Goal: Task Accomplishment & Management: Complete application form

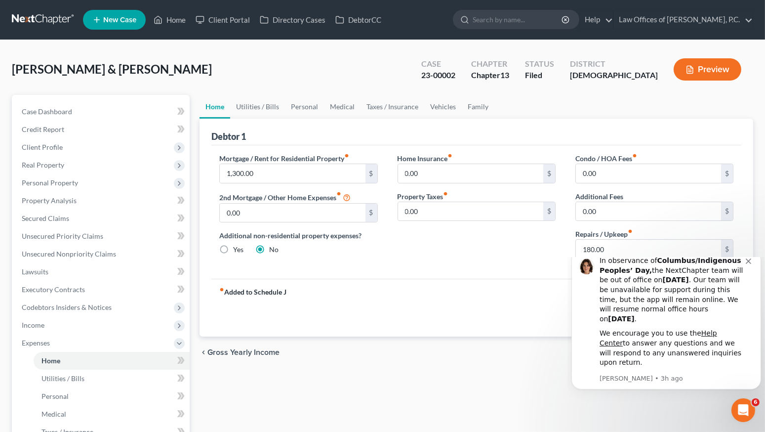
drag, startPoint x: 0, startPoint y: 0, endPoint x: 305, endPoint y: 152, distance: 340.6
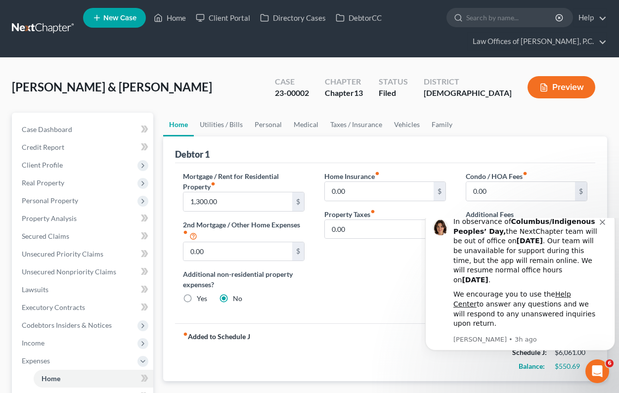
click at [285, 65] on div "[PERSON_NAME] & [PERSON_NAME] Upgraded Case 23-00002 Chapter Chapter 13 Status …" at bounding box center [309, 363] width 619 height 610
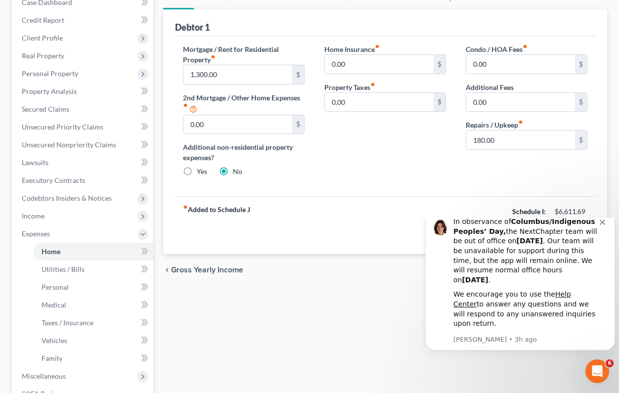
scroll to position [142, 0]
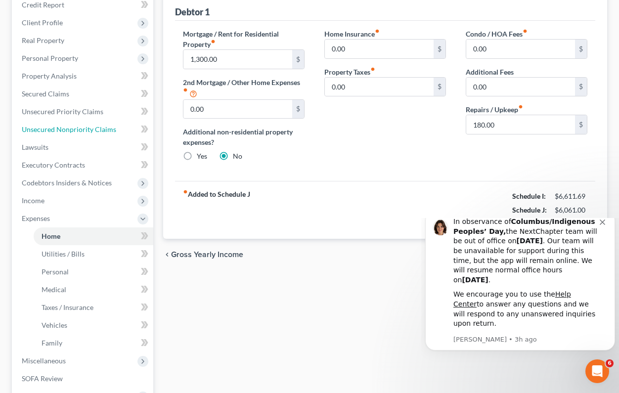
click at [65, 128] on span "Unsecured Nonpriority Claims" at bounding box center [69, 129] width 94 height 8
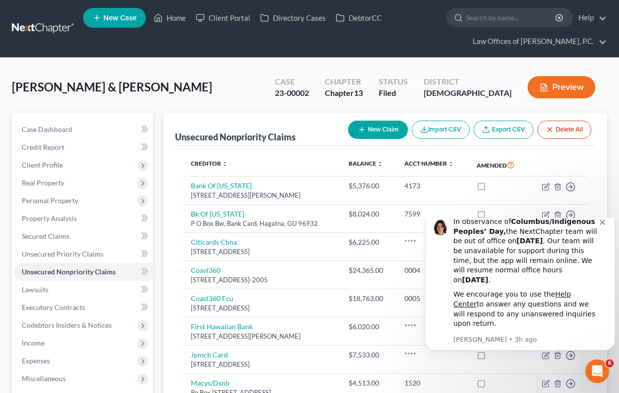
click at [381, 129] on button "New Claim" at bounding box center [378, 130] width 60 height 18
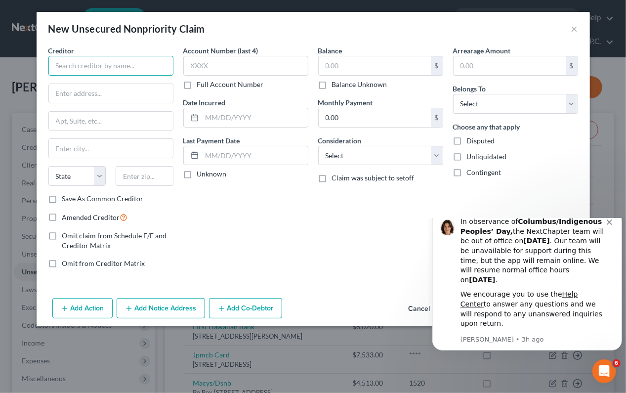
click at [140, 67] on input "text" at bounding box center [110, 66] width 125 height 20
click at [122, 67] on input "text" at bounding box center [110, 66] width 125 height 20
type input "BC Rentals"
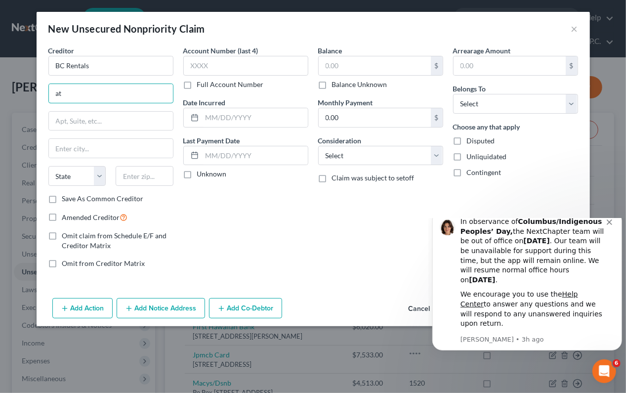
type input "a"
type input "Attn: [PERSON_NAME]"
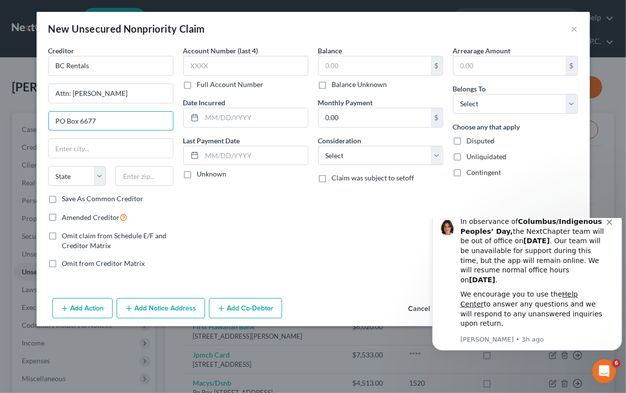
type input "PO Box 6677"
type input "Tamuning"
select select "11"
type input "96931"
click at [245, 66] on input "text" at bounding box center [245, 66] width 125 height 20
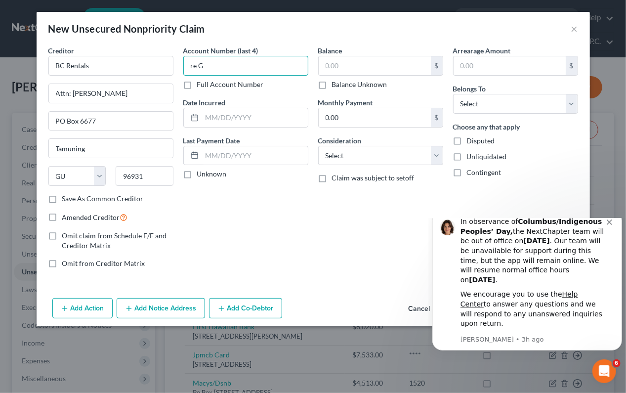
click at [245, 66] on input "re G" at bounding box center [245, 66] width 125 height 20
click at [216, 63] on input "re G" at bounding box center [245, 66] width 125 height 20
click at [194, 65] on input "re G" at bounding box center [245, 66] width 125 height 20
drag, startPoint x: 212, startPoint y: 65, endPoint x: 158, endPoint y: 68, distance: 53.9
click at [158, 68] on div "Creditor * BC Rentals Attn: [PERSON_NAME] [GEOGRAPHIC_DATA] [US_STATE] AK AR AZ…" at bounding box center [313, 160] width 540 height 231
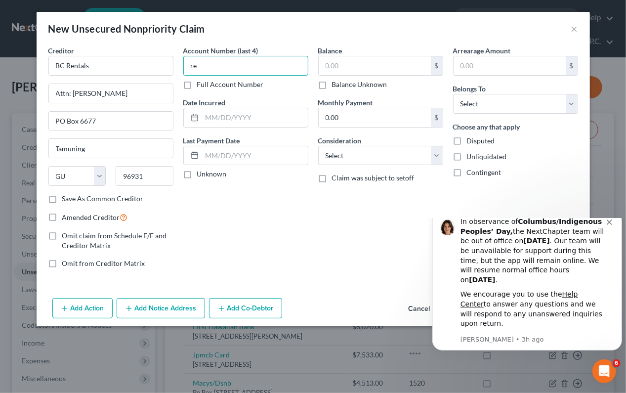
type input "r"
type input "GTDS"
click at [332, 84] on label "Balance Unknown" at bounding box center [359, 85] width 55 height 10
click at [336, 84] on input "Balance Unknown" at bounding box center [339, 83] width 6 height 6
checkbox input "true"
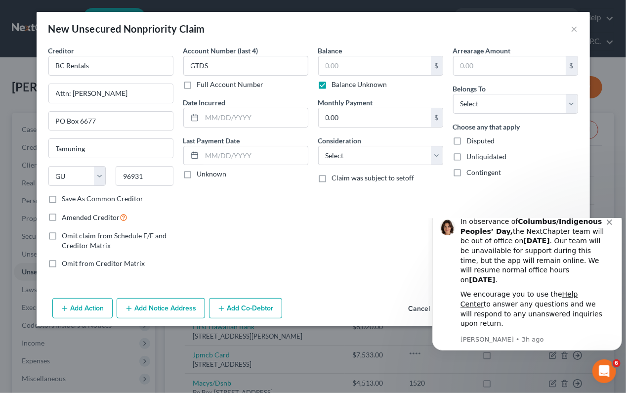
type input "0.00"
click at [332, 177] on label "Claim was subject to setoff" at bounding box center [373, 178] width 83 height 10
click at [336, 177] on input "Claim was subject to setoff" at bounding box center [339, 176] width 6 height 6
checkbox input "true"
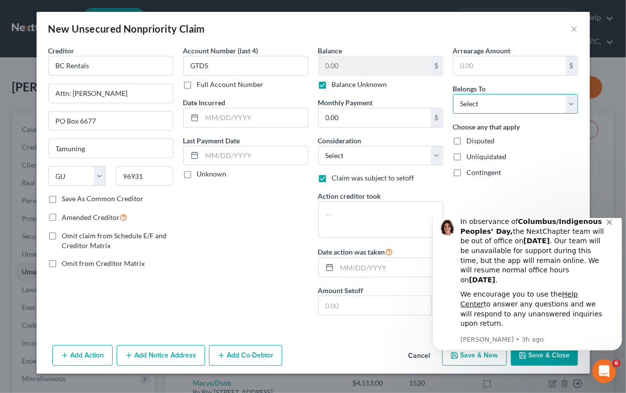
click at [510, 103] on select "Select Debtor 1 Only Debtor 2 Only Debtor 1 And Debtor 2 Only At Least One Of T…" at bounding box center [515, 104] width 125 height 20
select select "3"
click at [453, 94] on select "Select Debtor 1 Only Debtor 2 Only Debtor 1 And Debtor 2 Only At Least One Of T…" at bounding box center [515, 104] width 125 height 20
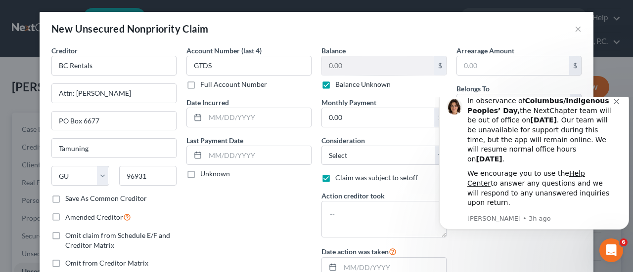
click at [617, 104] on icon "Dismiss notification" at bounding box center [615, 101] width 5 height 5
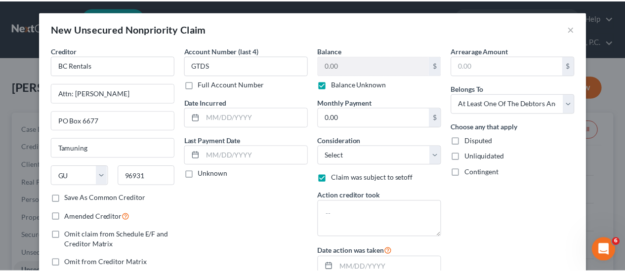
scroll to position [111, 0]
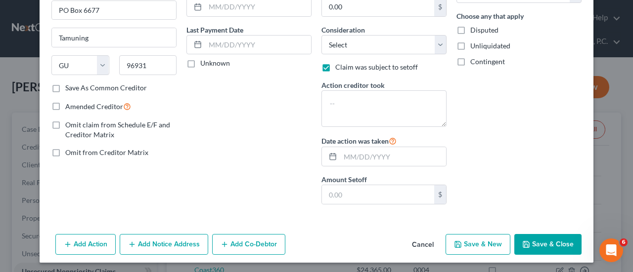
click at [539, 243] on button "Save & Close" at bounding box center [547, 244] width 67 height 21
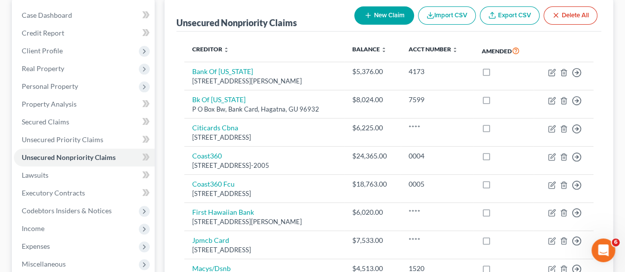
scroll to position [99, 0]
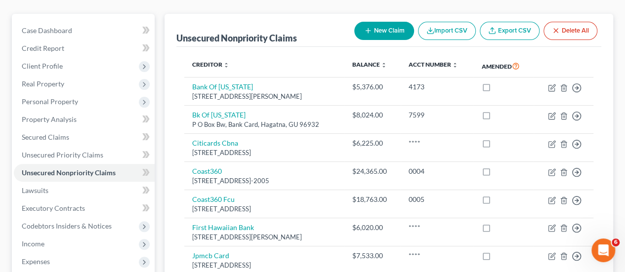
click at [70, 99] on span "Personal Property" at bounding box center [50, 101] width 56 height 8
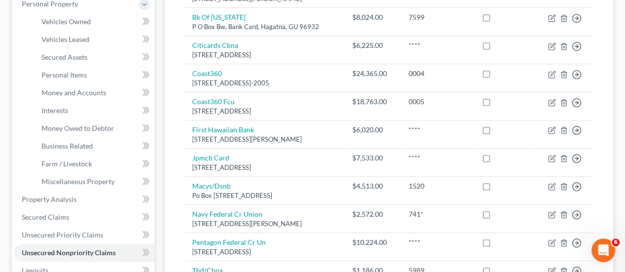
scroll to position [198, 0]
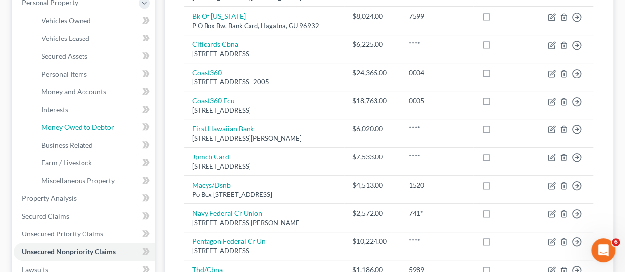
click at [86, 125] on span "Money Owed to Debtor" at bounding box center [78, 127] width 73 height 8
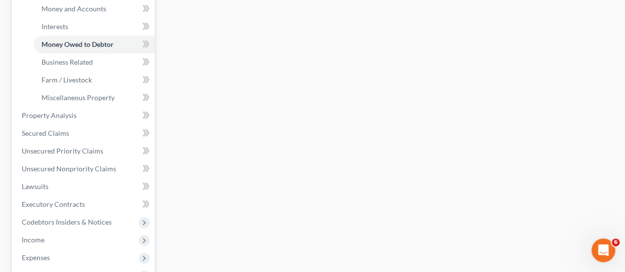
scroll to position [297, 0]
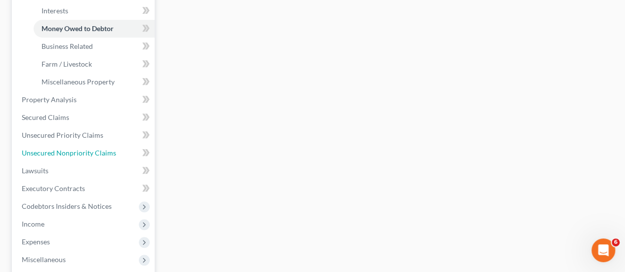
click at [59, 150] on span "Unsecured Nonpriority Claims" at bounding box center [69, 153] width 94 height 8
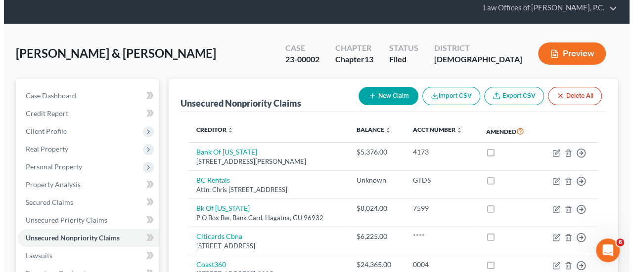
scroll to position [49, 0]
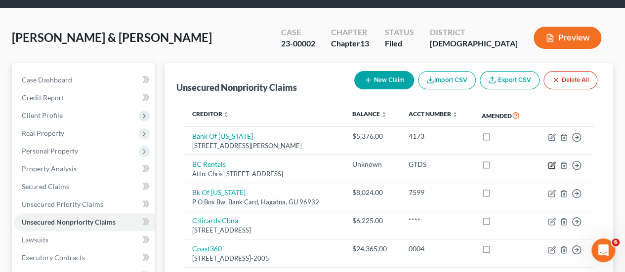
click at [553, 163] on icon "button" at bounding box center [552, 166] width 8 height 8
select select "11"
select select "3"
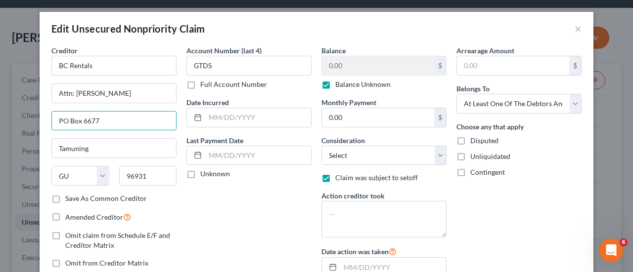
drag, startPoint x: 132, startPoint y: 122, endPoint x: 23, endPoint y: 125, distance: 109.7
click at [23, 125] on div "Edit Unsecured Nonpriority Claim × Creditor * BC Rentals Attn: [PERSON_NAME] [G…" at bounding box center [316, 136] width 633 height 272
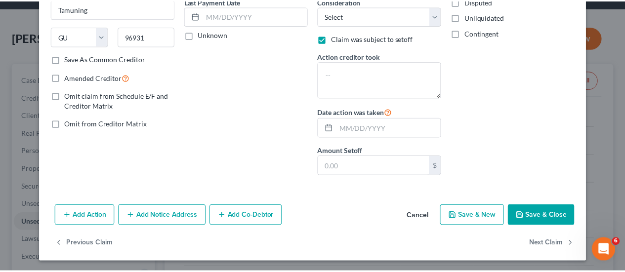
scroll to position [0, 0]
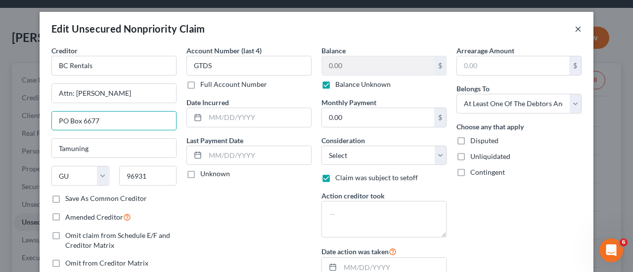
click at [575, 27] on button "×" at bounding box center [577, 29] width 7 height 12
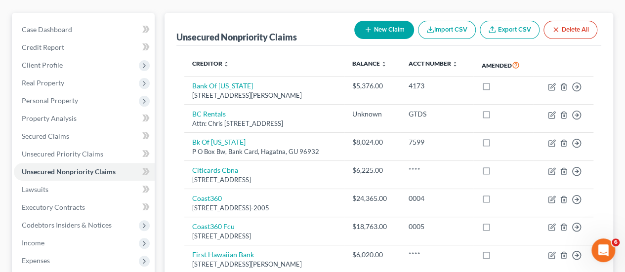
scroll to position [99, 0]
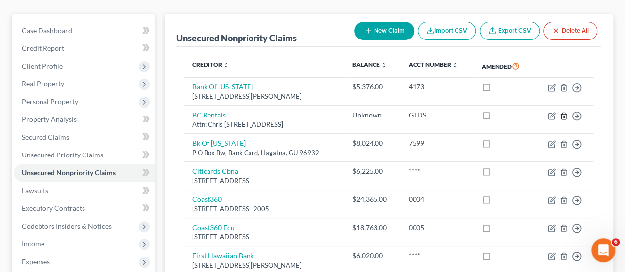
click at [565, 114] on icon "button" at bounding box center [564, 116] width 8 height 8
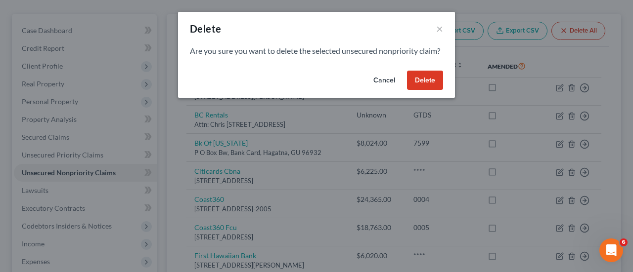
click at [428, 90] on button "Delete" at bounding box center [425, 81] width 36 height 20
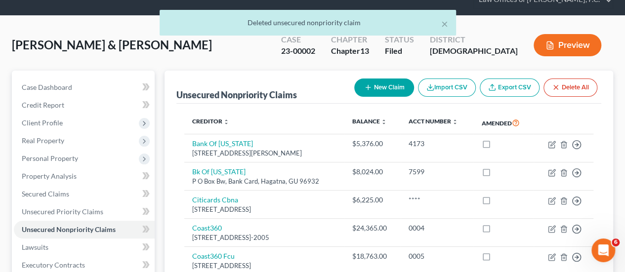
scroll to position [0, 0]
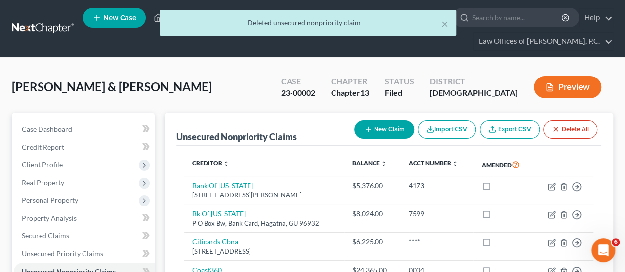
drag, startPoint x: 300, startPoint y: 50, endPoint x: 324, endPoint y: 43, distance: 25.2
click at [300, 50] on ul "New Case Home Client Portal Directory Cases DebtorCC - No Result - See all resu…" at bounding box center [348, 28] width 530 height 47
click at [442, 23] on button "×" at bounding box center [444, 24] width 7 height 12
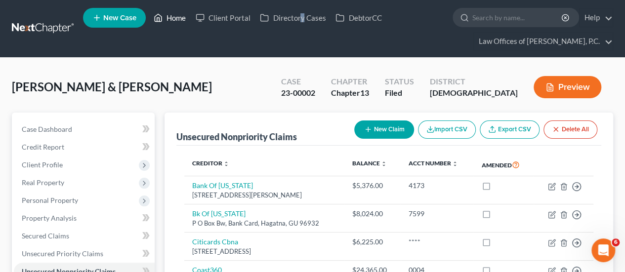
click at [173, 19] on link "Home" at bounding box center [170, 18] width 42 height 18
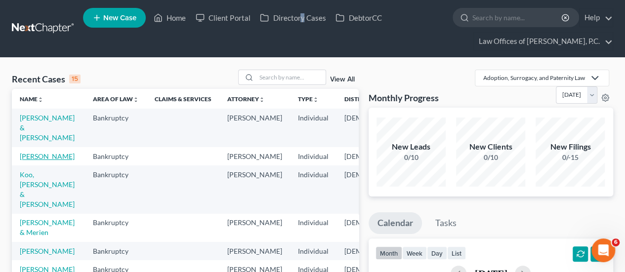
click at [31, 161] on link "[PERSON_NAME]" at bounding box center [47, 156] width 55 height 8
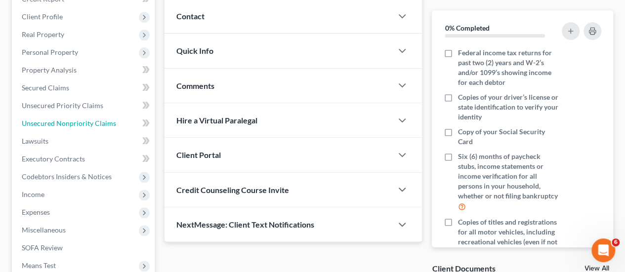
click at [65, 119] on span "Unsecured Nonpriority Claims" at bounding box center [69, 123] width 94 height 8
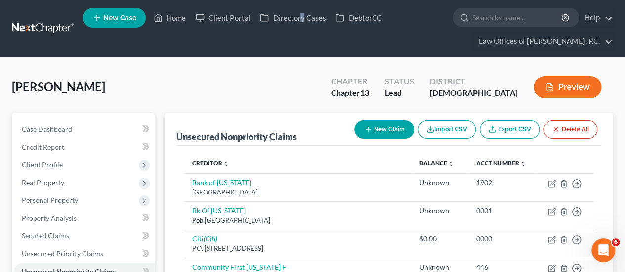
click at [392, 128] on button "New Claim" at bounding box center [384, 130] width 60 height 18
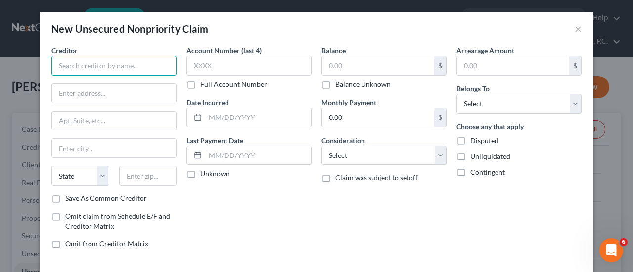
click at [144, 69] on input "text" at bounding box center [113, 66] width 125 height 20
type input "BC Rentals"
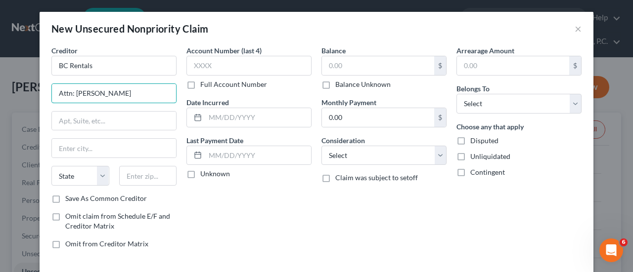
type input "Attn: [PERSON_NAME]"
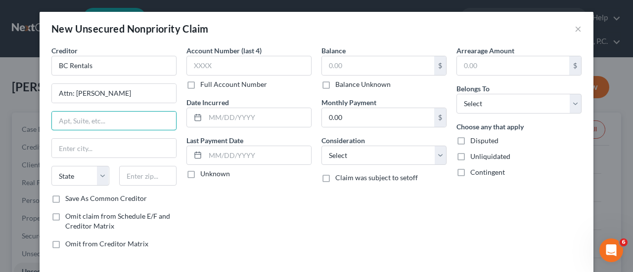
click at [101, 119] on input "text" at bounding box center [114, 121] width 124 height 19
paste input "PO Box 6677"
type input "PO Box 6677"
click at [90, 151] on input "text" at bounding box center [114, 148] width 124 height 19
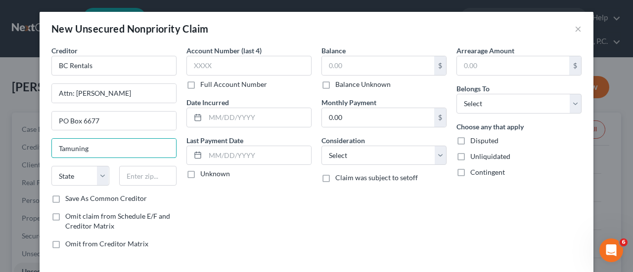
type input "Tamuning"
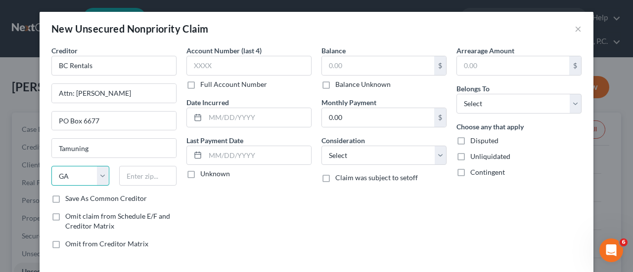
select select "11"
type input "96931"
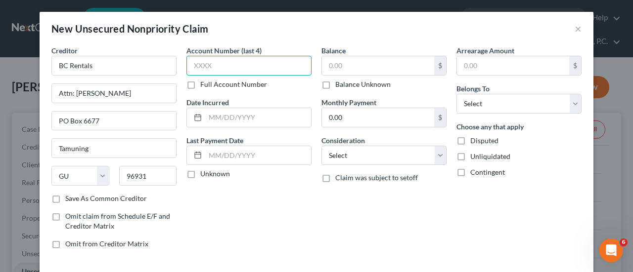
click at [217, 69] on input "text" at bounding box center [248, 66] width 125 height 20
type input "GTDS"
click at [200, 174] on label "Unknown" at bounding box center [215, 174] width 30 height 10
click at [204, 174] on input "Unknown" at bounding box center [207, 172] width 6 height 6
checkbox input "true"
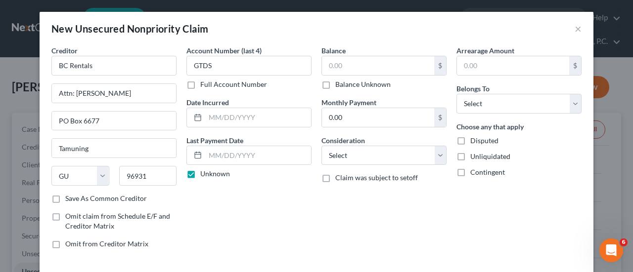
click at [335, 85] on label "Balance Unknown" at bounding box center [362, 85] width 55 height 10
click at [339, 85] on input "Balance Unknown" at bounding box center [342, 83] width 6 height 6
checkbox input "true"
type input "0.00"
click at [335, 177] on label "Claim was subject to setoff" at bounding box center [376, 178] width 83 height 10
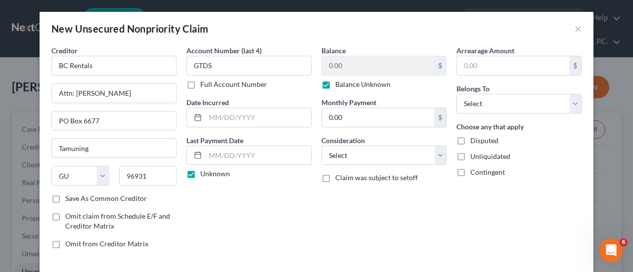
click at [339, 177] on input "Claim was subject to setoff" at bounding box center [342, 176] width 6 height 6
checkbox input "true"
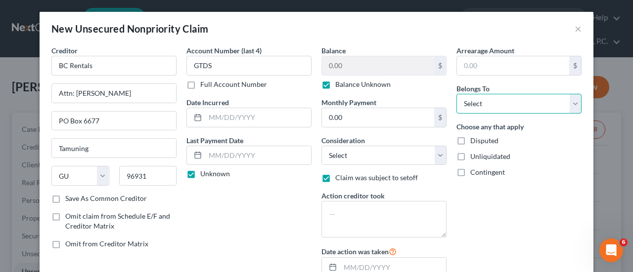
click at [513, 100] on select "Select Debtor 1 Only Debtor 2 Only Debtor 1 And Debtor 2 Only At Least One Of T…" at bounding box center [518, 104] width 125 height 20
select select "3"
click at [456, 94] on select "Select Debtor 1 Only Debtor 2 Only Debtor 1 And Debtor 2 Only At Least One Of T…" at bounding box center [518, 104] width 125 height 20
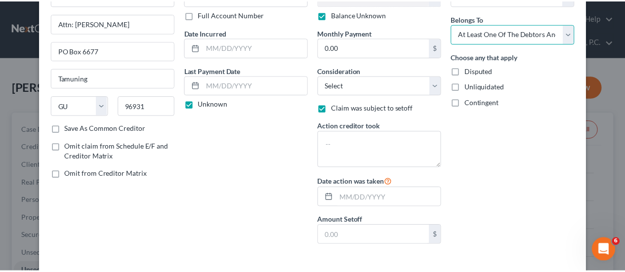
scroll to position [111, 0]
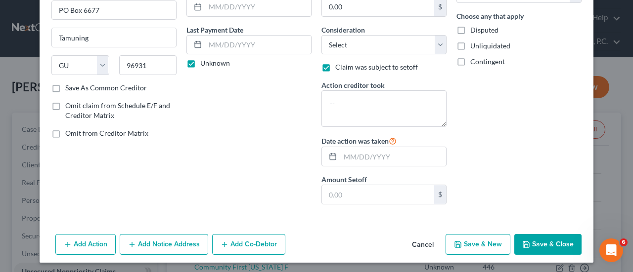
click at [546, 243] on button "Save & Close" at bounding box center [547, 244] width 67 height 21
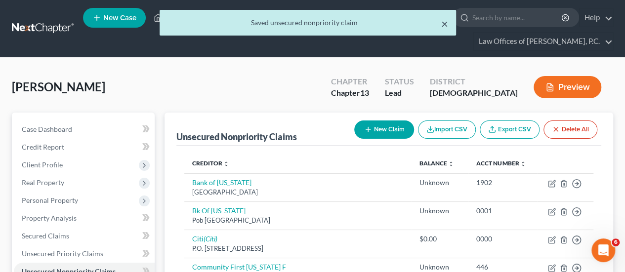
click at [441, 24] on button "×" at bounding box center [444, 24] width 7 height 12
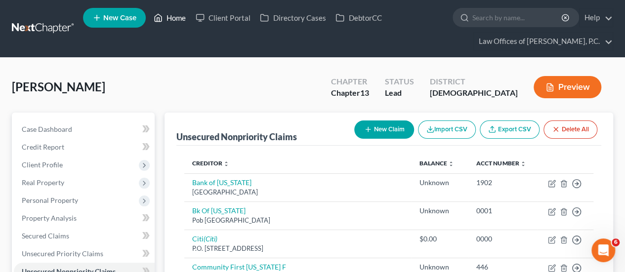
click at [176, 16] on link "Home" at bounding box center [170, 18] width 42 height 18
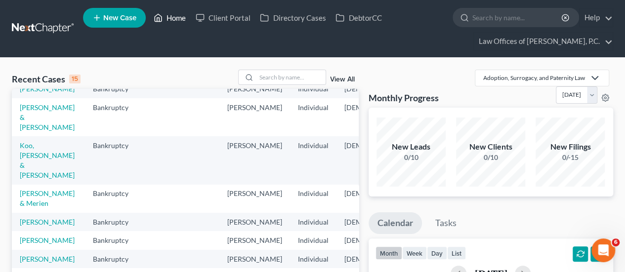
scroll to position [49, 0]
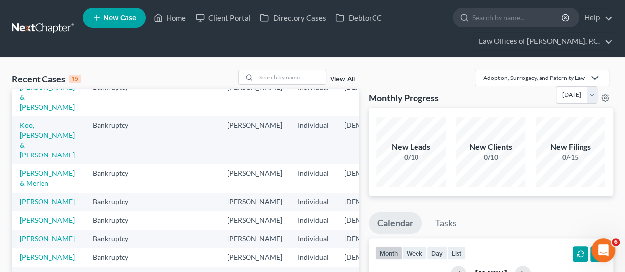
click at [27, 150] on td "Koo, [PERSON_NAME] & [PERSON_NAME]" at bounding box center [48, 140] width 73 height 48
click at [31, 144] on link "Koo, [PERSON_NAME] & [PERSON_NAME]" at bounding box center [47, 140] width 55 height 38
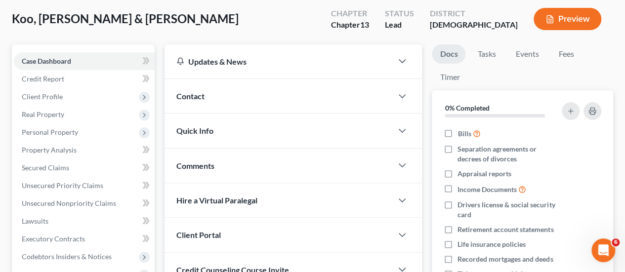
scroll to position [148, 0]
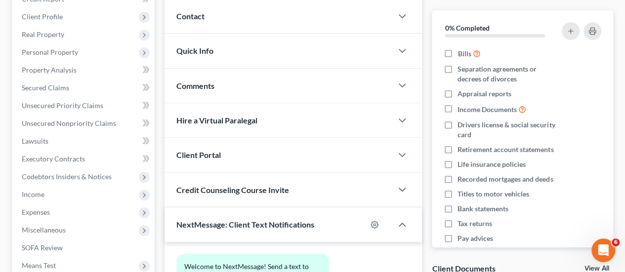
click at [60, 196] on span "Income" at bounding box center [84, 195] width 141 height 18
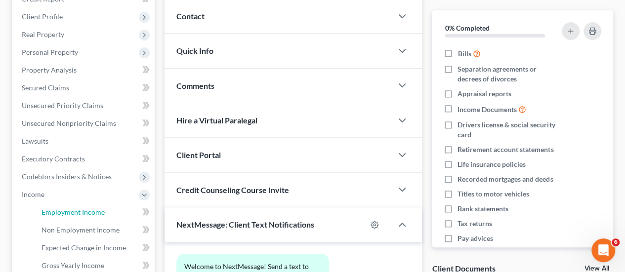
click at [88, 213] on span "Employment Income" at bounding box center [73, 212] width 63 height 8
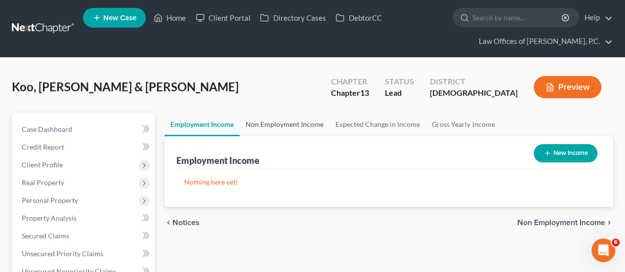
click at [282, 126] on link "Non Employment Income" at bounding box center [285, 125] width 90 height 24
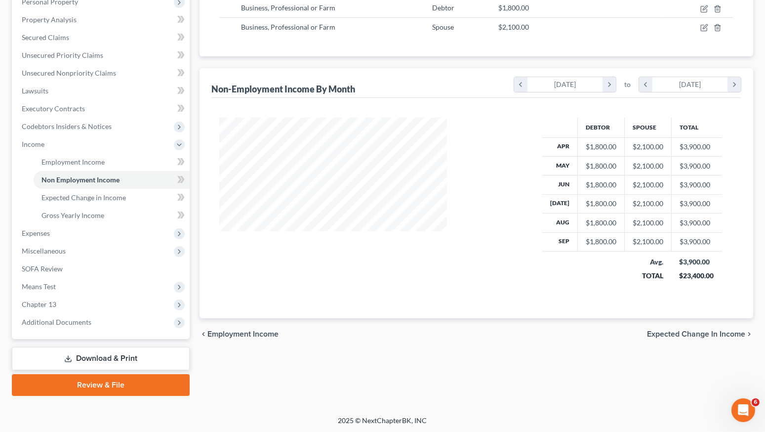
scroll to position [175, 311]
